Goal: Ask a question

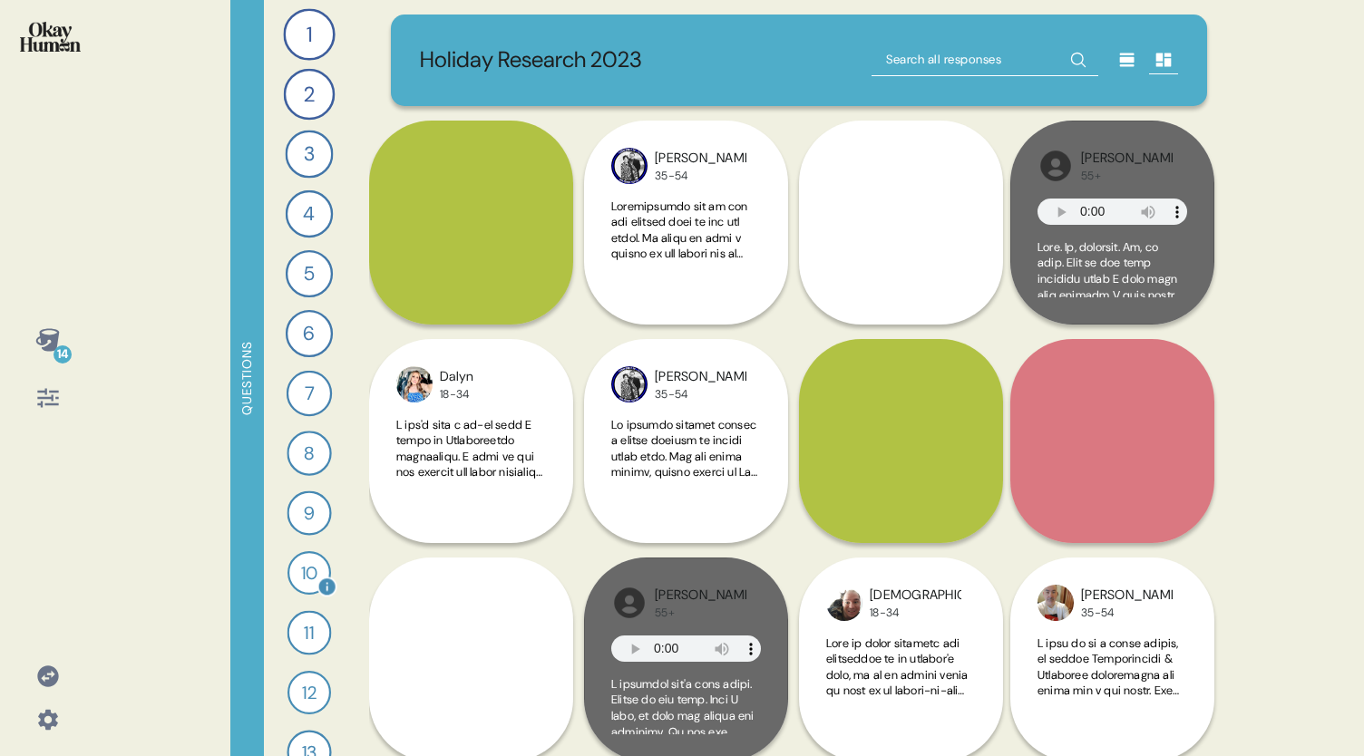
click at [297, 576] on div "10" at bounding box center [309, 573] width 44 height 44
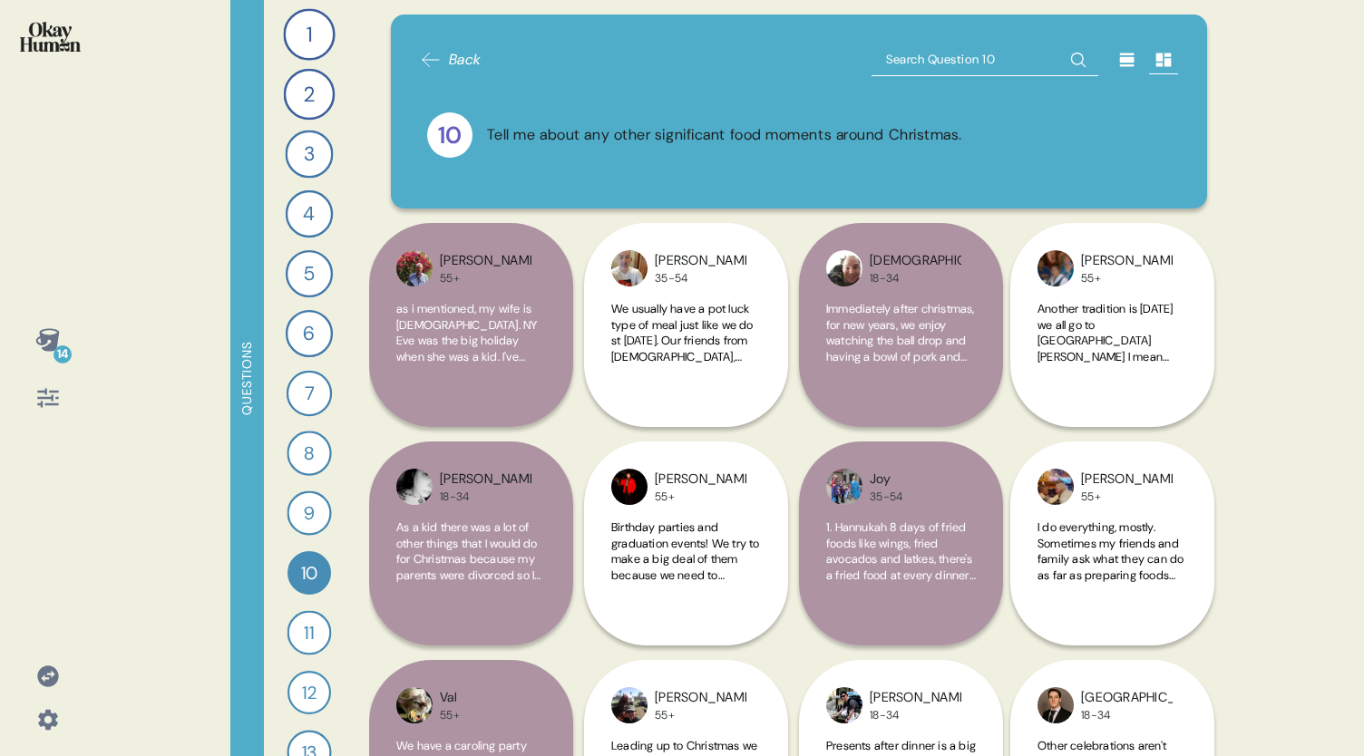
click at [1118, 68] on icon at bounding box center [1127, 60] width 18 height 18
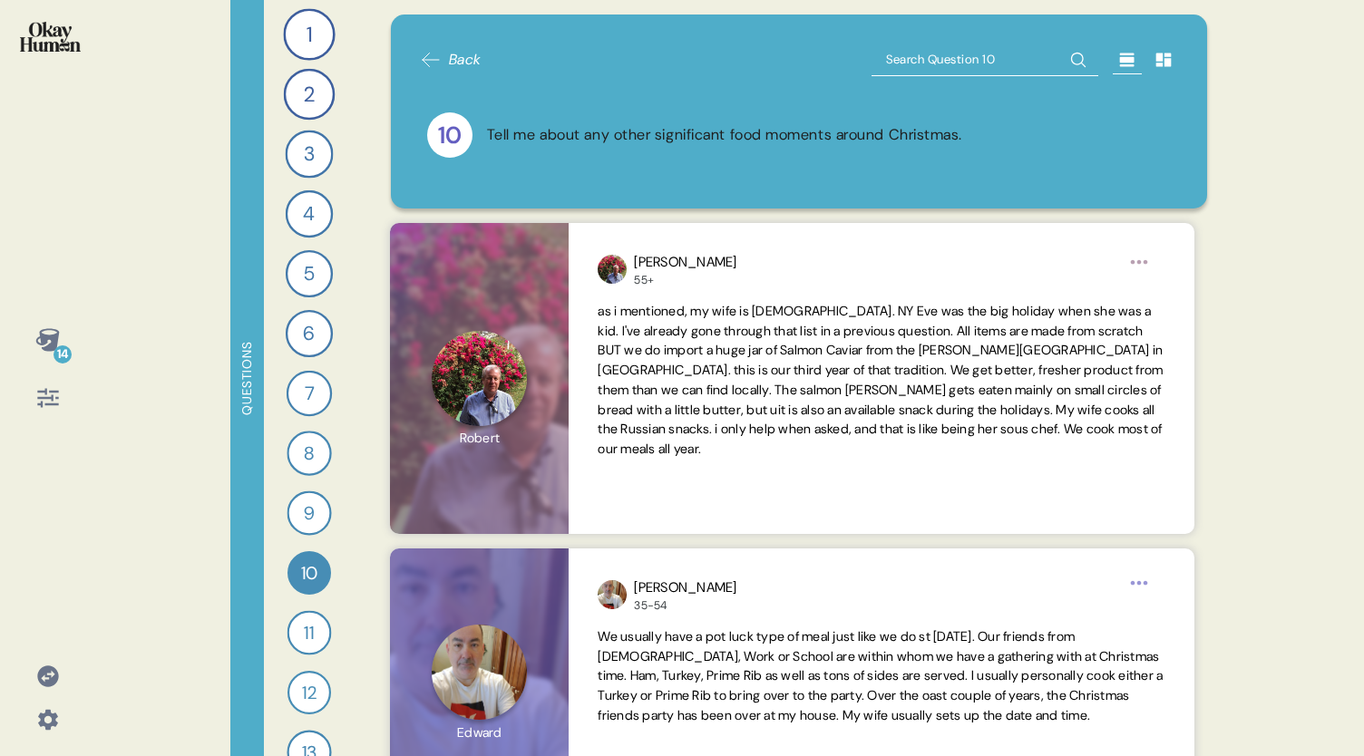
click at [63, 358] on div "14" at bounding box center [63, 355] width 18 height 18
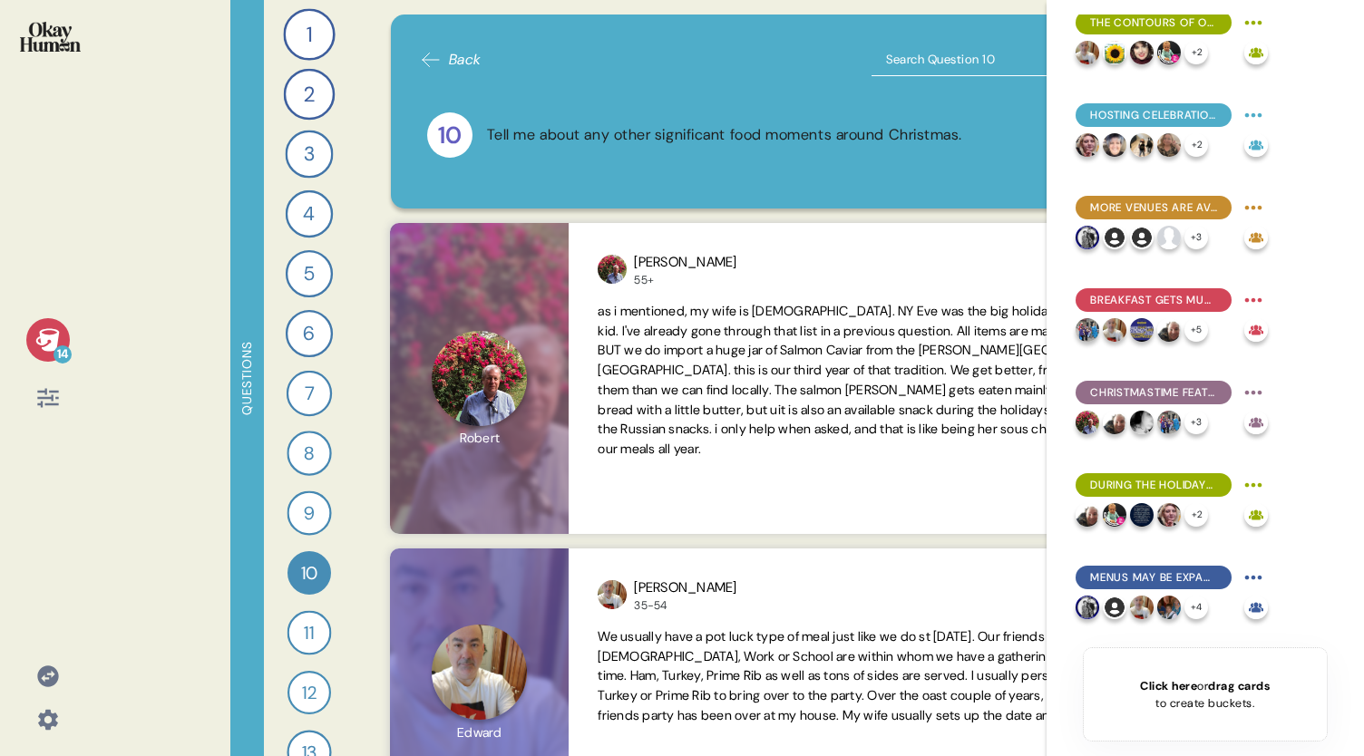
scroll to position [391, 0]
click at [1153, 395] on span "Christmastime features many more food moments than Thanksgiving." at bounding box center [1153, 393] width 127 height 16
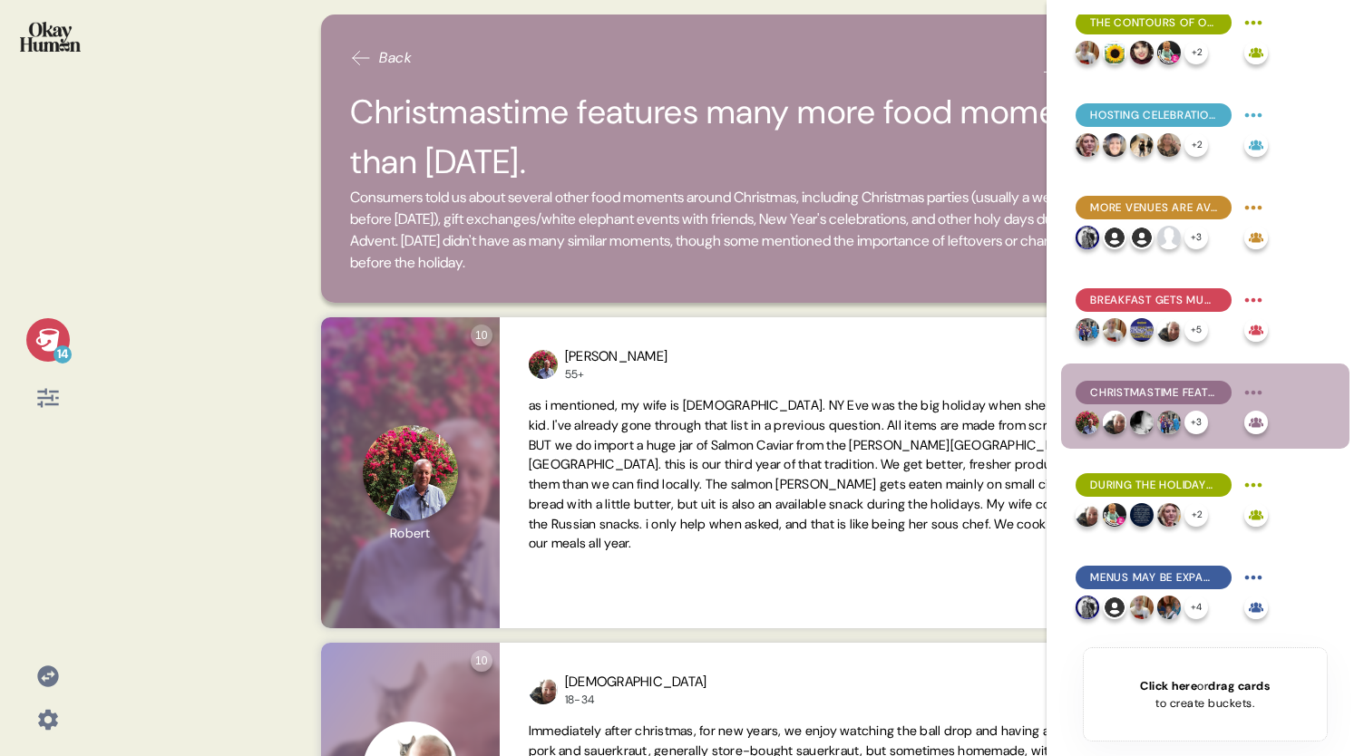
click at [52, 335] on icon at bounding box center [47, 339] width 24 height 23
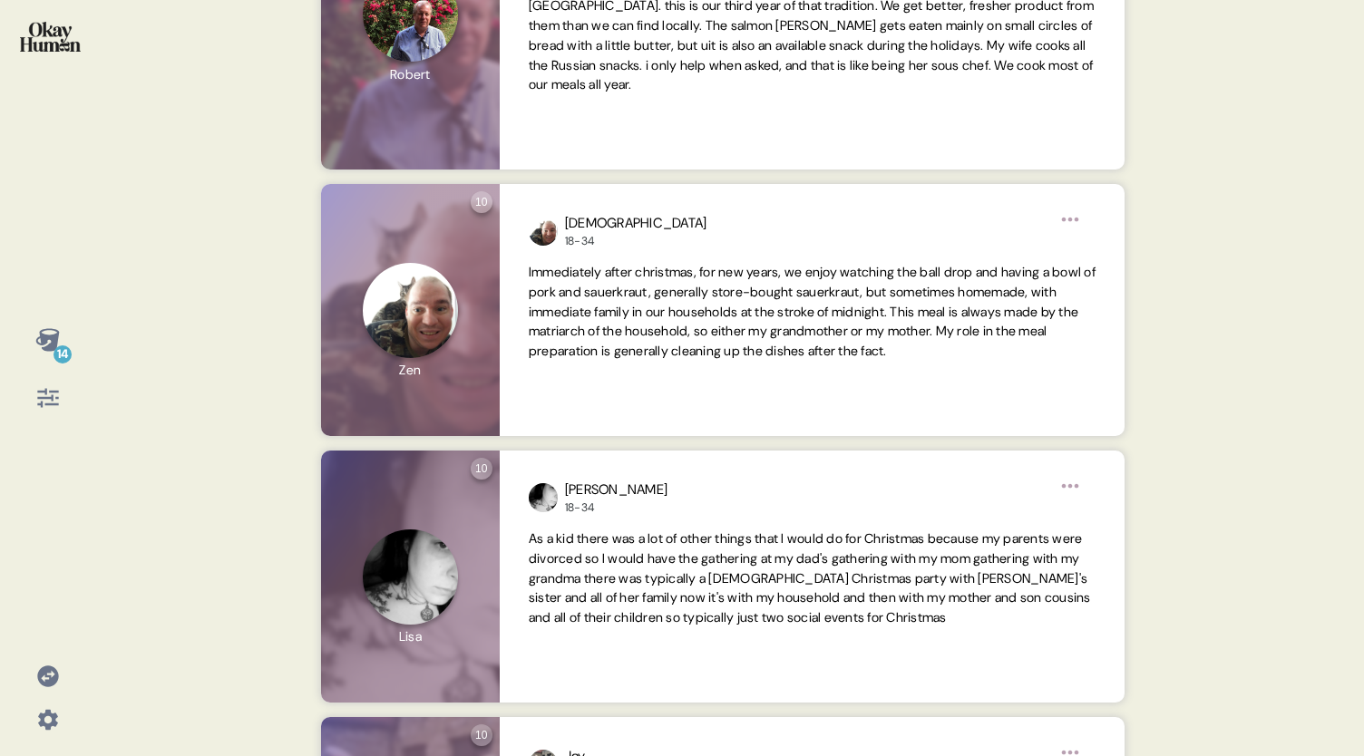
scroll to position [0, 0]
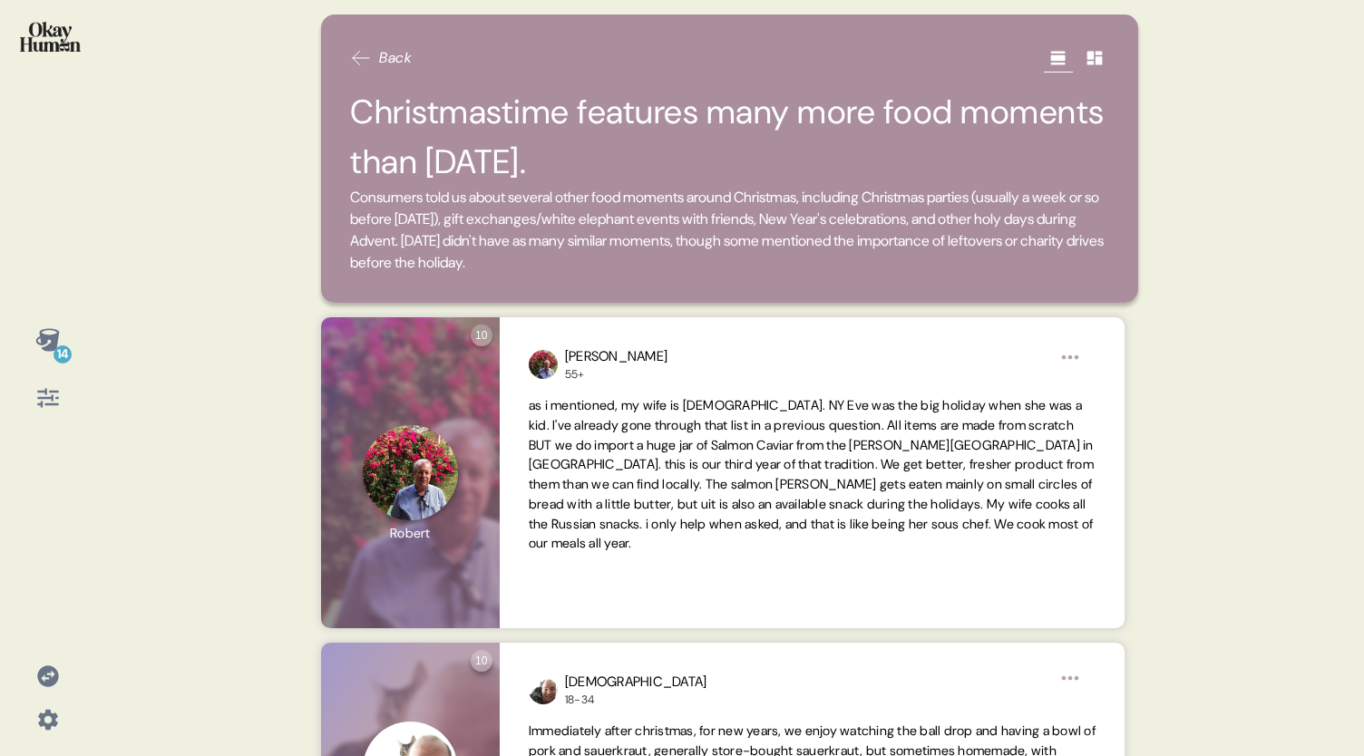
click at [63, 353] on div "14" at bounding box center [63, 355] width 18 height 18
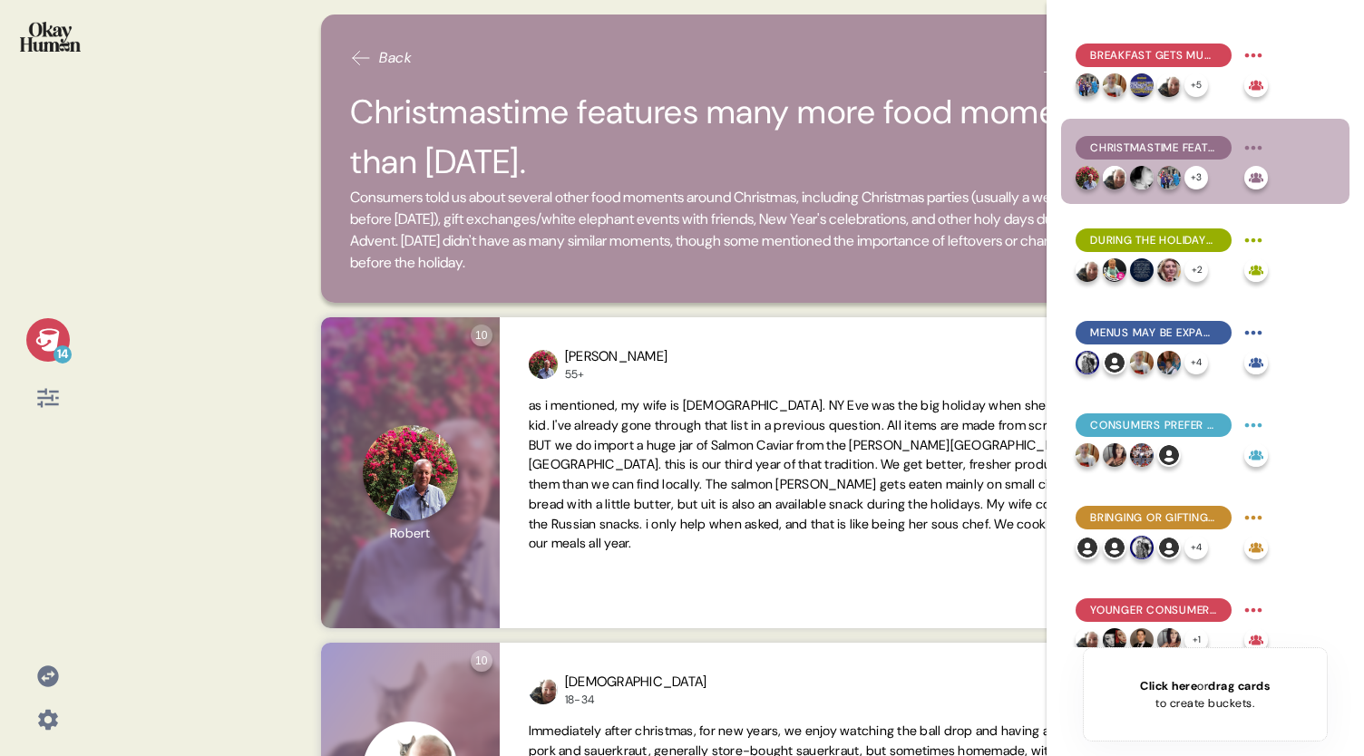
scroll to position [655, 0]
